Goal: Obtain resource: Obtain resource

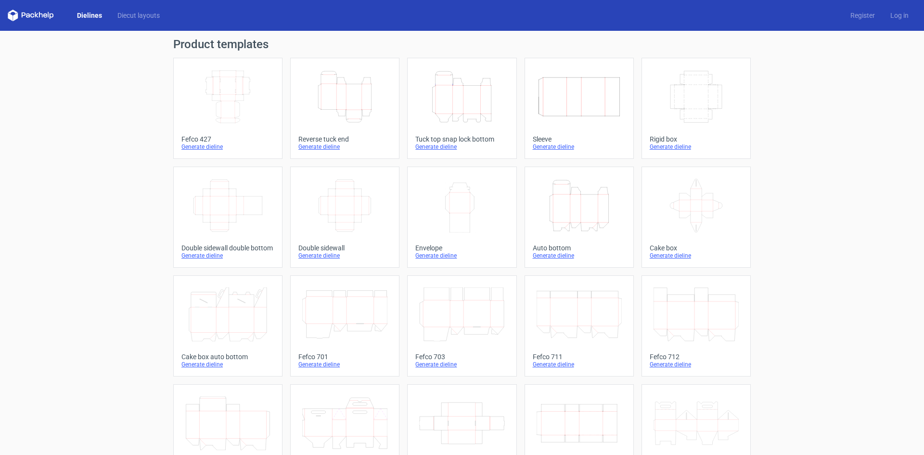
click at [336, 104] on icon "Height Depth Width" at bounding box center [344, 97] width 85 height 54
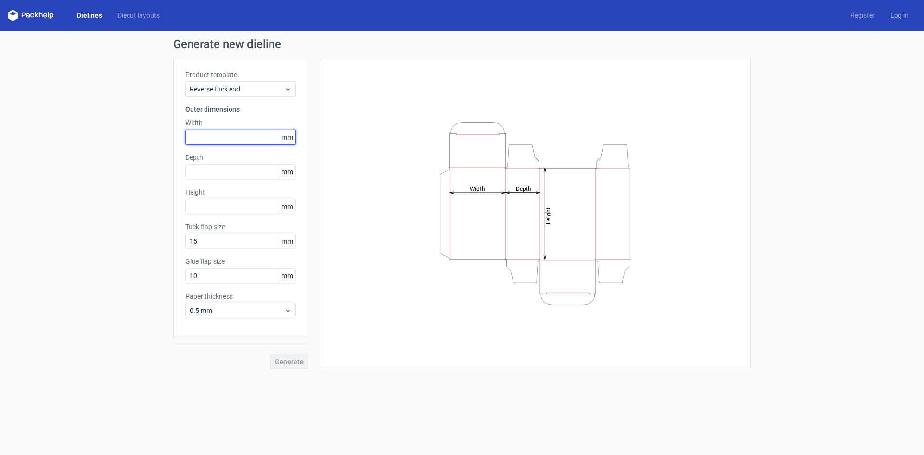
click at [228, 135] on input "text" at bounding box center [240, 136] width 111 height 15
type input "114"
type input "26"
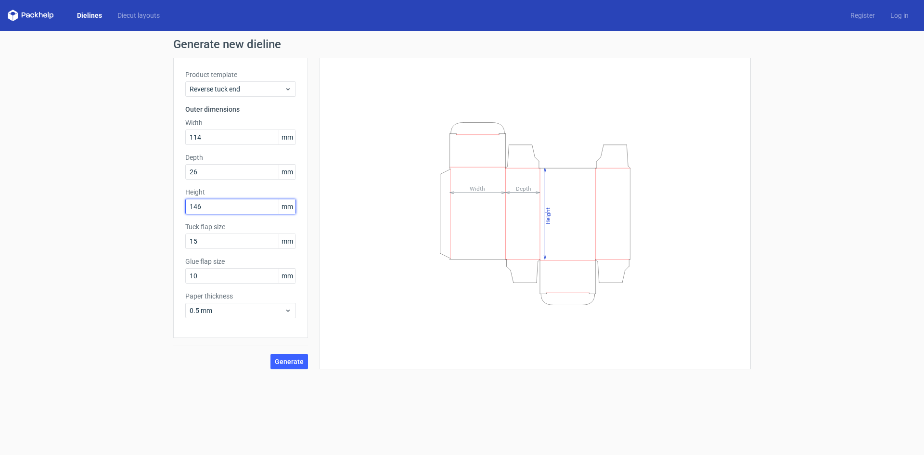
type input "146"
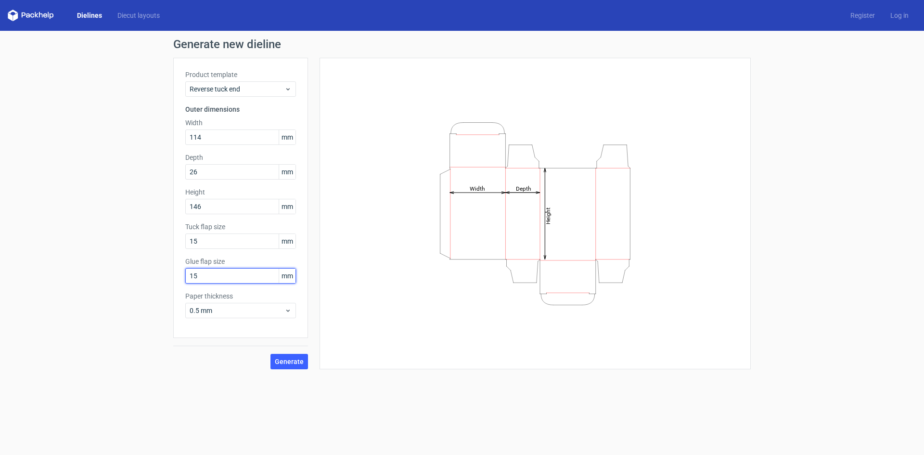
type input "15"
click at [295, 365] on span "Generate" at bounding box center [289, 361] width 29 height 7
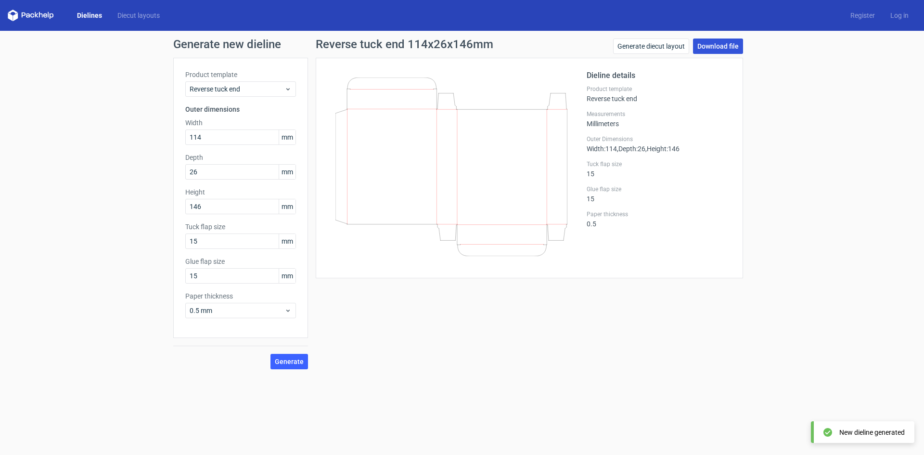
click at [735, 46] on link "Download file" at bounding box center [718, 45] width 50 height 15
drag, startPoint x: 234, startPoint y: 137, endPoint x: 149, endPoint y: 134, distance: 85.2
click at [149, 134] on div "Generate new dieline Product template Reverse tuck end Outer dimensions Width 1…" at bounding box center [462, 204] width 924 height 346
type input "208"
type input "35"
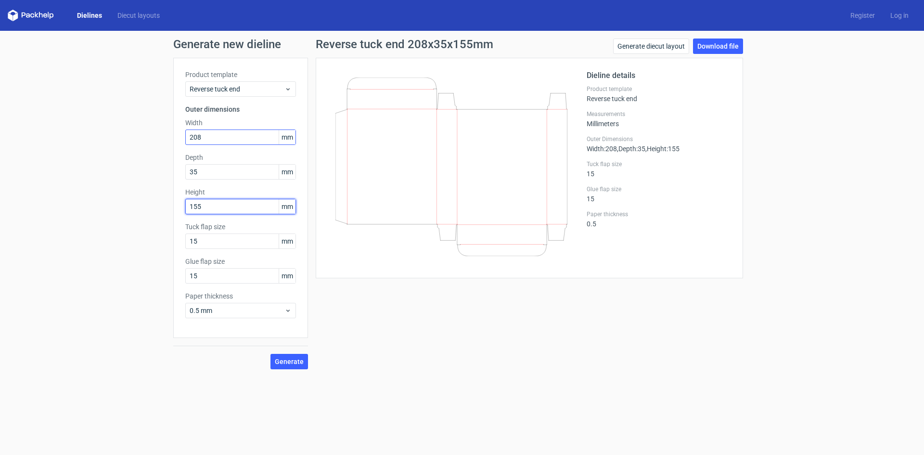
type input "155"
type input "18"
click at [283, 363] on span "Generate" at bounding box center [289, 361] width 29 height 7
click at [717, 46] on link "Download file" at bounding box center [718, 45] width 50 height 15
